Goal: Task Accomplishment & Management: Use online tool/utility

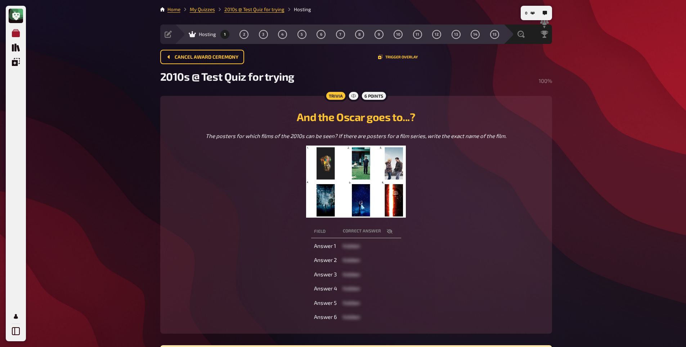
click at [15, 33] on icon "Meine Quizze" at bounding box center [16, 33] width 8 height 8
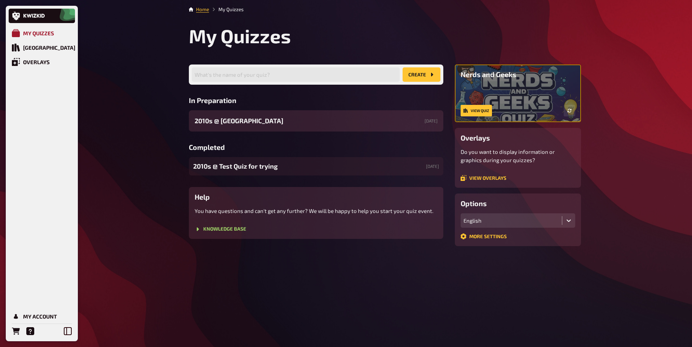
click at [48, 34] on div "My Quizzes" at bounding box center [38, 33] width 31 height 6
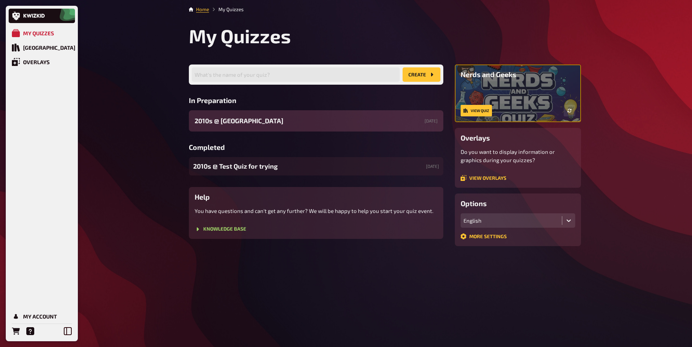
click at [253, 120] on span "2010s ​@ [GEOGRAPHIC_DATA]" at bounding box center [239, 121] width 89 height 10
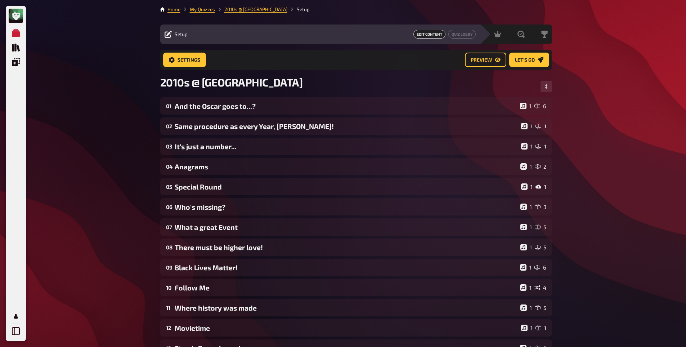
scroll to position [150, 0]
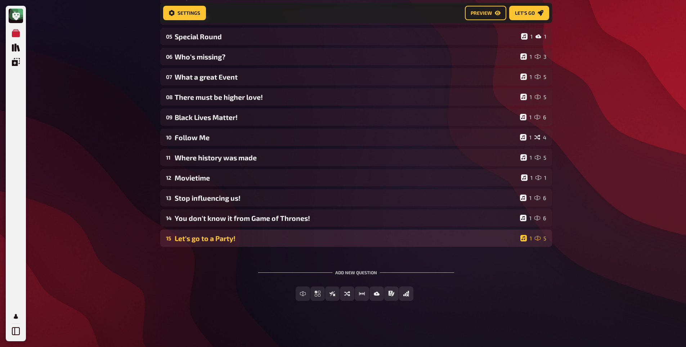
click at [253, 241] on div "Let's go to a Party!" at bounding box center [346, 238] width 343 height 8
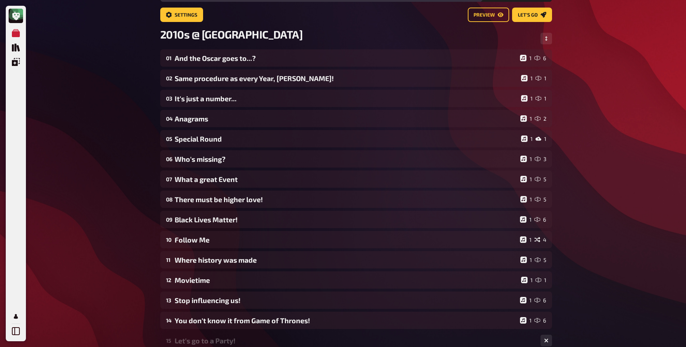
scroll to position [0, 0]
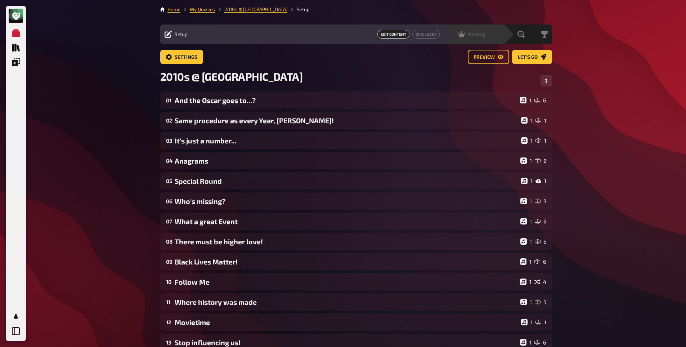
click at [486, 32] on div "Hosting undefined" at bounding box center [479, 34] width 50 height 7
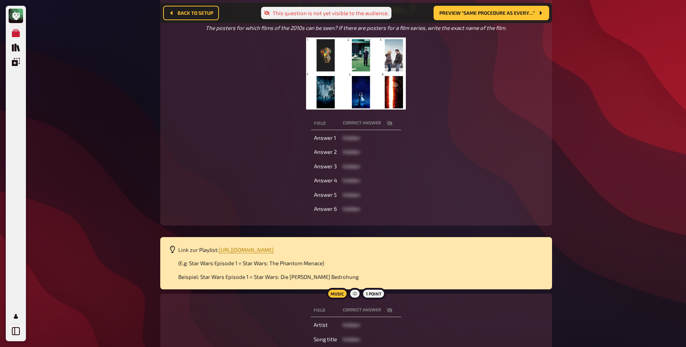
scroll to position [114, 0]
click at [274, 248] on span "[URL][DOMAIN_NAME]" at bounding box center [246, 249] width 55 height 6
click at [387, 122] on icon "button" at bounding box center [390, 123] width 6 height 6
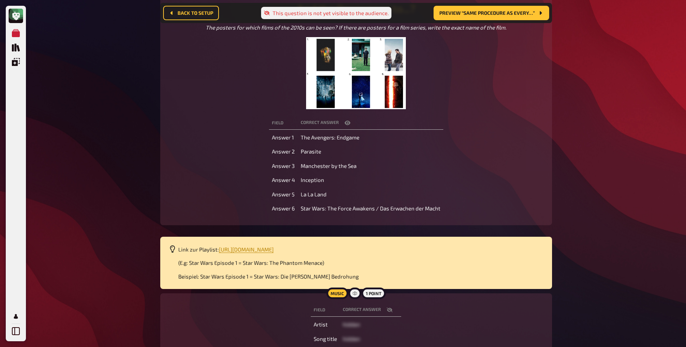
click at [346, 123] on icon "button" at bounding box center [348, 123] width 6 height 6
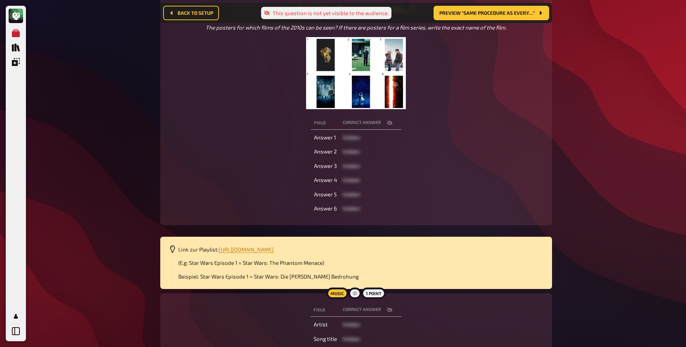
click at [399, 158] on td "hidden" at bounding box center [370, 151] width 61 height 13
click at [391, 119] on button "button" at bounding box center [389, 122] width 17 height 7
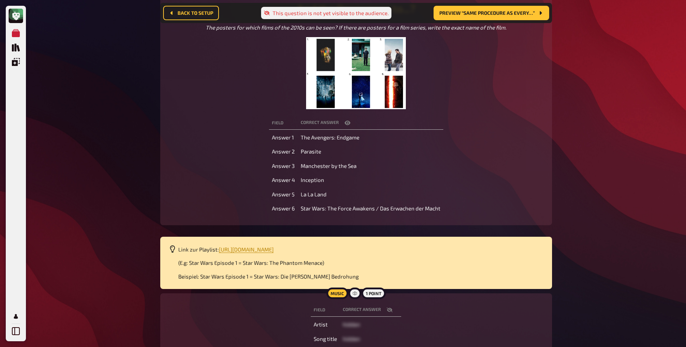
scroll to position [169, 0]
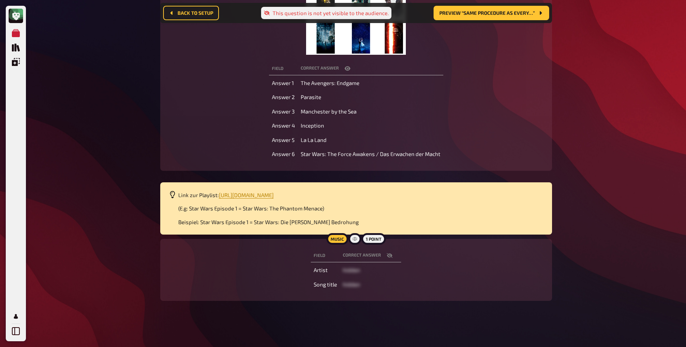
click at [387, 255] on icon "button" at bounding box center [390, 256] width 6 height 6
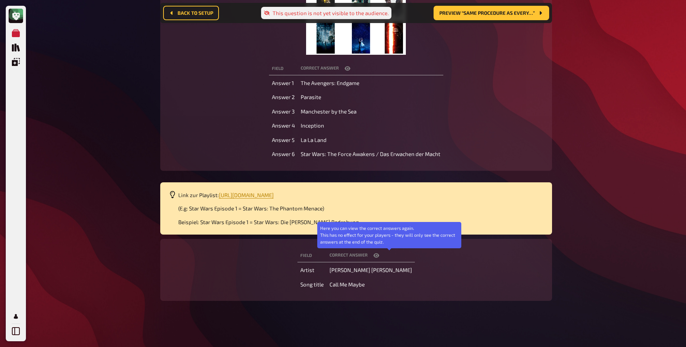
click at [379, 255] on icon "button" at bounding box center [377, 256] width 6 height 6
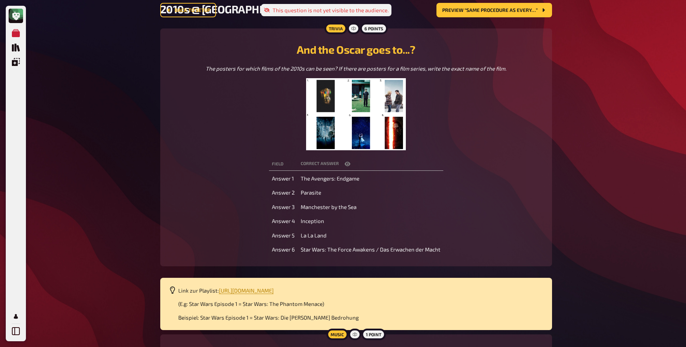
scroll to position [0, 0]
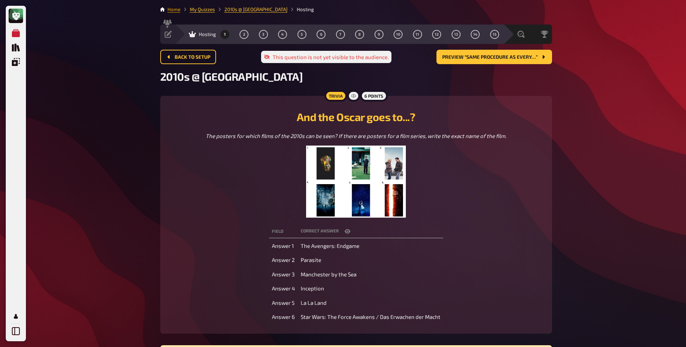
click at [168, 7] on link "Home" at bounding box center [174, 9] width 13 height 6
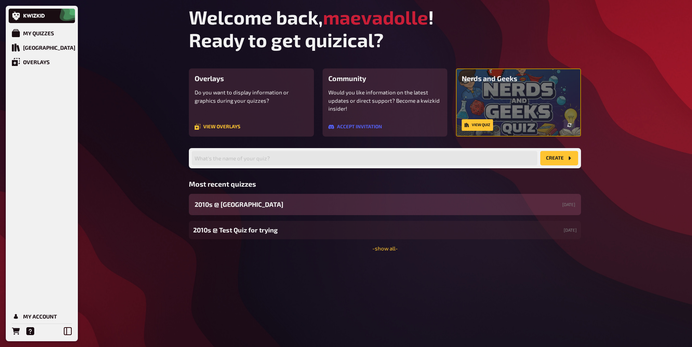
click at [288, 197] on div "2010s ​@ TSH Amsterdam 09/18/2025" at bounding box center [385, 204] width 392 height 21
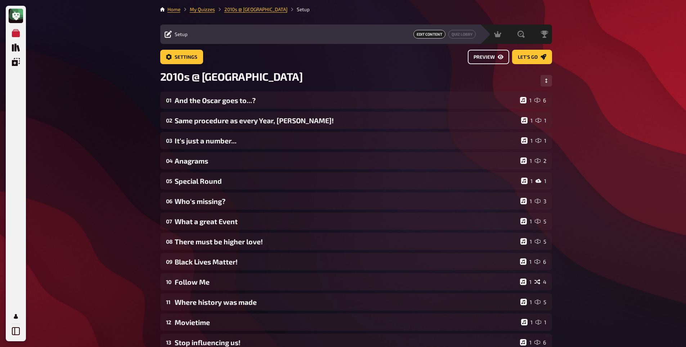
click at [494, 55] on span "Preview" at bounding box center [484, 57] width 21 height 5
click at [179, 58] on span "Settings" at bounding box center [186, 57] width 23 height 5
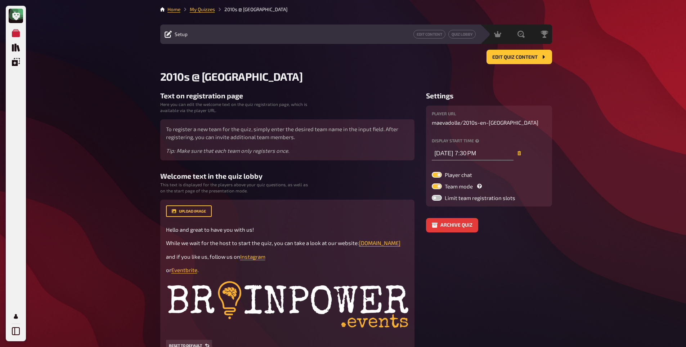
click at [344, 37] on div "Edit Content Quiz Lobby" at bounding box center [334, 34] width 284 height 9
click at [504, 61] on button "Edit Quiz content" at bounding box center [520, 57] width 66 height 14
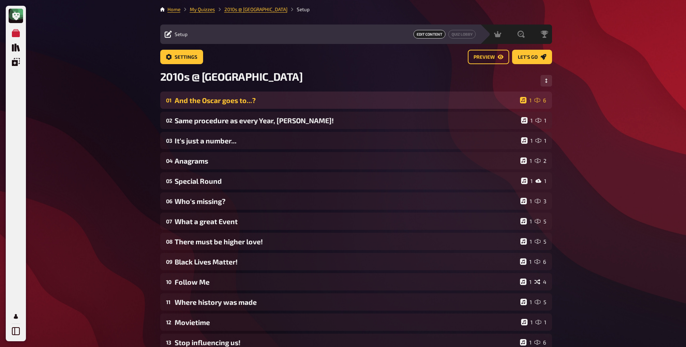
click at [482, 99] on div "And the Oscar goes to...?" at bounding box center [346, 100] width 343 height 8
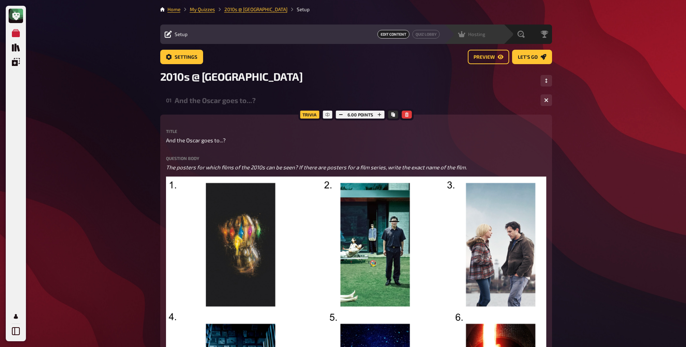
click at [482, 31] on div "Hosting" at bounding box center [471, 34] width 27 height 7
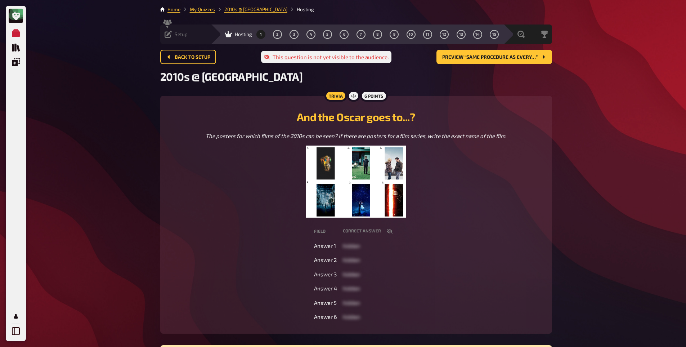
click at [166, 36] on icon at bounding box center [168, 34] width 7 height 7
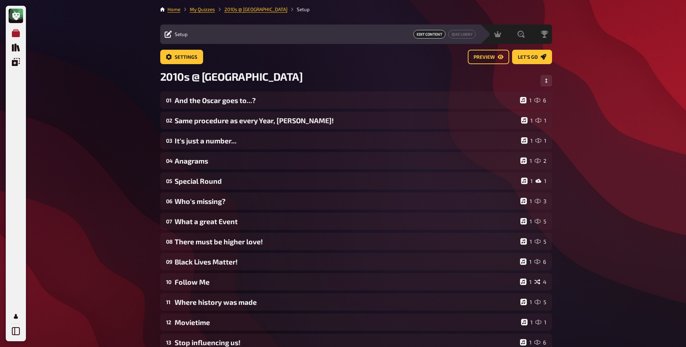
click at [16, 33] on icon "My Quizzes" at bounding box center [16, 33] width 8 height 8
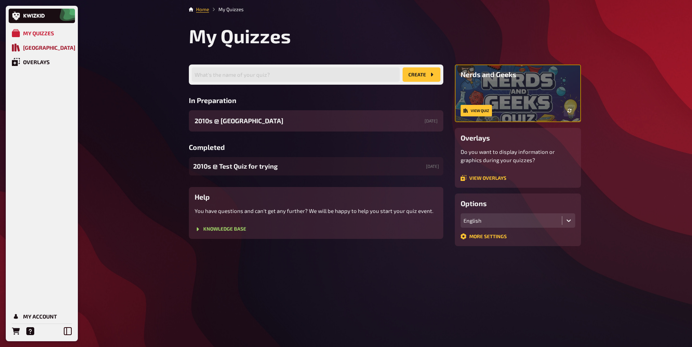
click at [45, 45] on div "[GEOGRAPHIC_DATA]" at bounding box center [49, 47] width 52 height 6
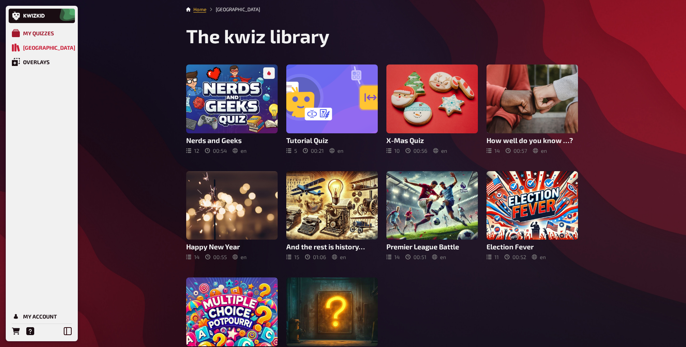
click at [37, 31] on div "My Quizzes" at bounding box center [38, 33] width 31 height 6
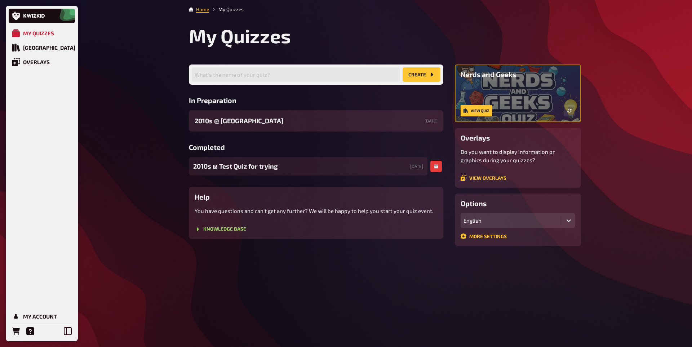
click at [244, 164] on span "2010s ​@ Test Quiz for trying" at bounding box center [235, 166] width 84 height 10
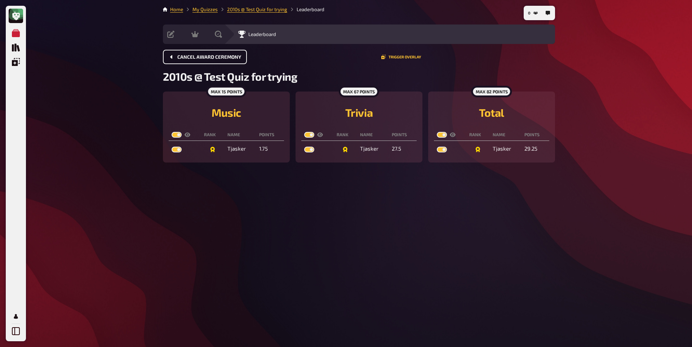
click at [191, 56] on span "Cancel award ceremony" at bounding box center [209, 57] width 64 height 5
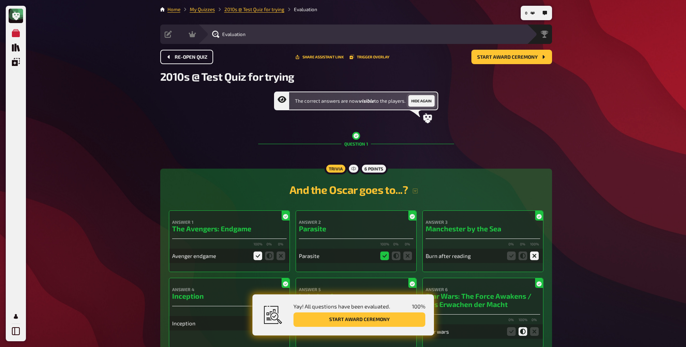
click at [417, 102] on button "Hide again" at bounding box center [422, 101] width 26 height 12
click at [417, 102] on button "Reveal now" at bounding box center [424, 101] width 30 height 12
click at [198, 35] on div "Hosting" at bounding box center [202, 34] width 27 height 7
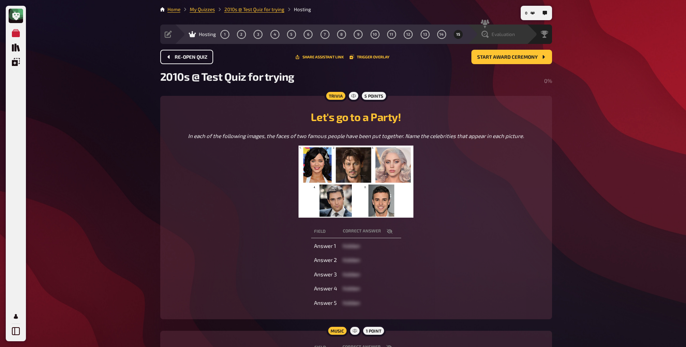
click at [489, 35] on div "Evaluation" at bounding box center [499, 34] width 34 height 7
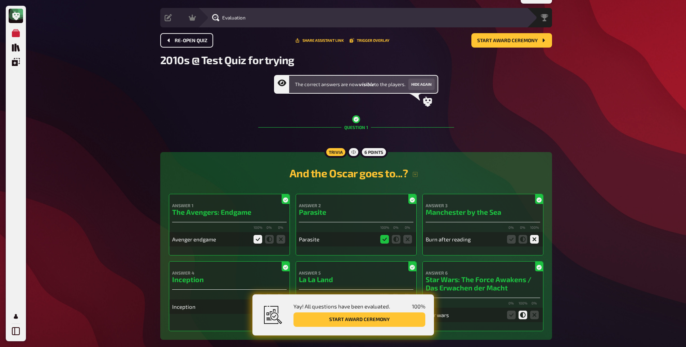
scroll to position [17, 0]
